Goal: Task Accomplishment & Management: Use online tool/utility

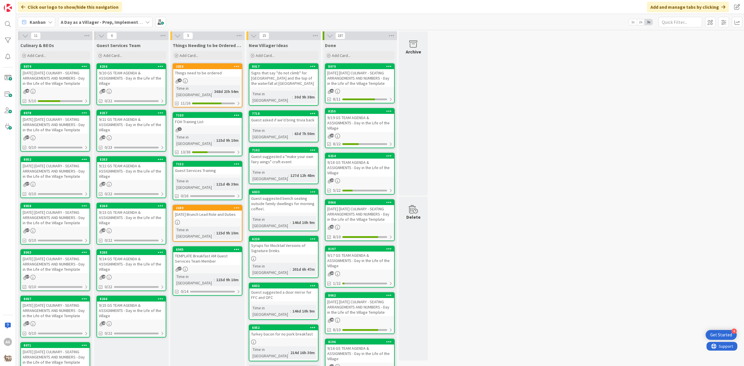
click at [67, 87] on div "[DATE] [DATE] CULINARY - SEATING ARRANGEMENTS AND NUMBERS - Day in the Life of …" at bounding box center [55, 78] width 69 height 18
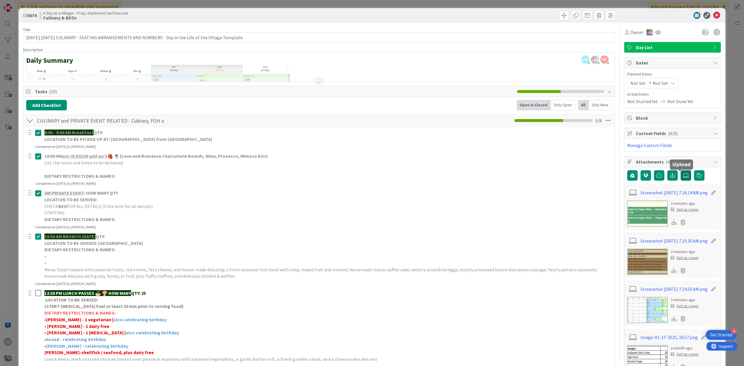
click at [680, 180] on label at bounding box center [685, 175] width 10 height 10
click at [680, 170] on input "file" at bounding box center [680, 170] width 0 height 0
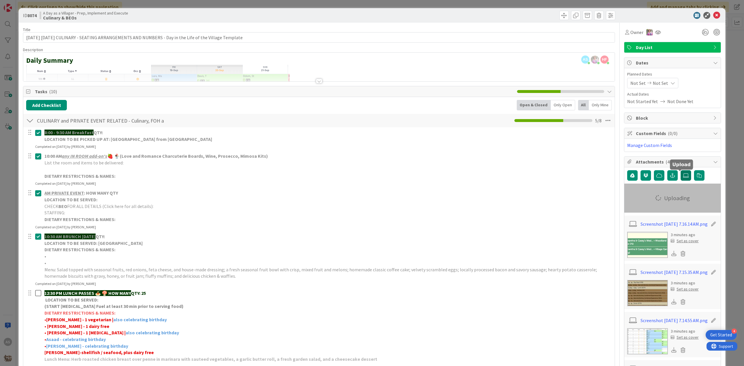
click at [683, 177] on icon at bounding box center [686, 175] width 6 height 5
click at [680, 170] on input "file" at bounding box center [680, 170] width 0 height 0
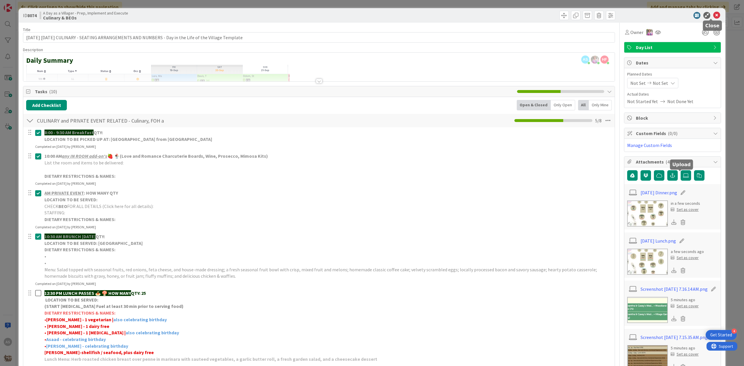
click at [710, 18] on body "4 Get Started AS Click our logo to show/hide this navigation Add and manage tab…" at bounding box center [372, 183] width 744 height 366
click at [713, 14] on icon at bounding box center [716, 15] width 7 height 7
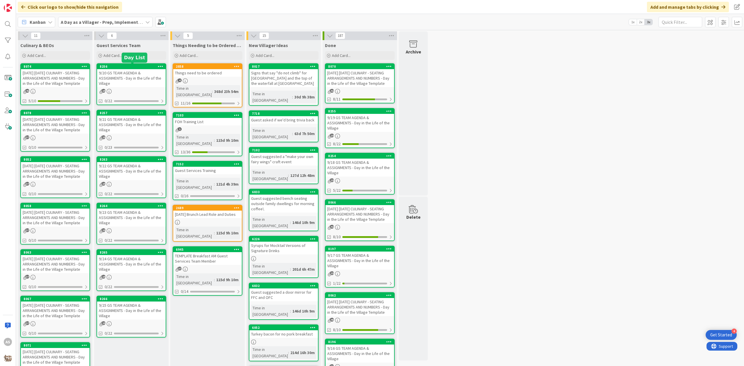
click at [142, 77] on div "9/20 GS TEAM AGENDA & ASSIGNMENTS - Day in the Life of the Village" at bounding box center [131, 78] width 69 height 18
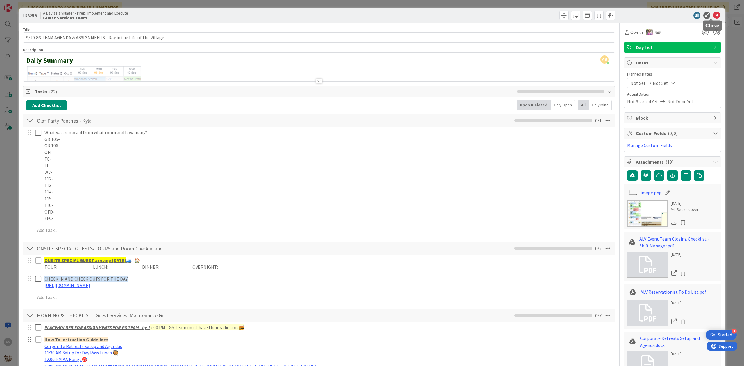
click at [713, 16] on icon at bounding box center [716, 15] width 7 height 7
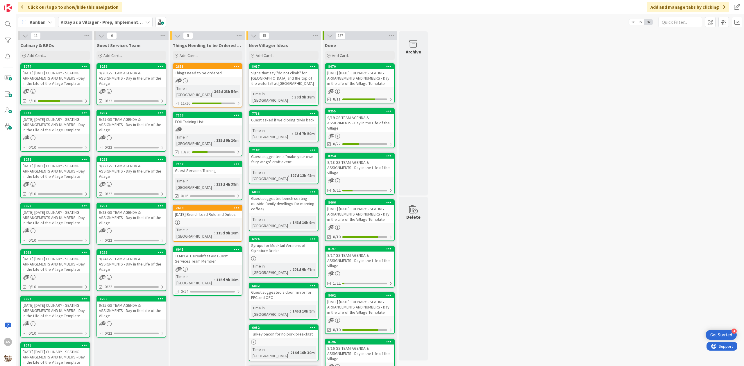
click at [150, 130] on div "9/21 GS TEAM AGENDA & ASSIGNMENTS - Day in the Life of the Village" at bounding box center [131, 125] width 69 height 18
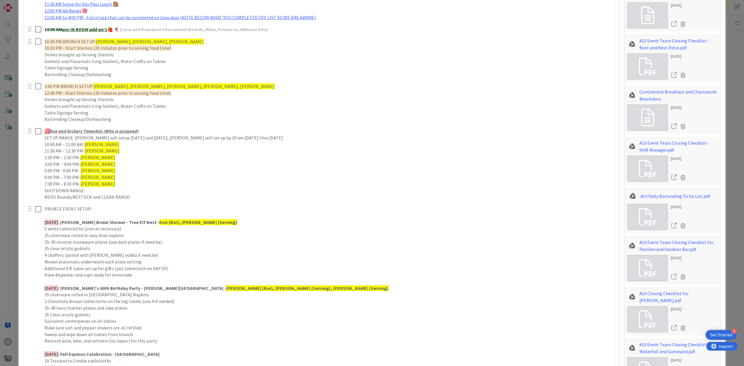
scroll to position [387, 0]
